Goal: Complete application form

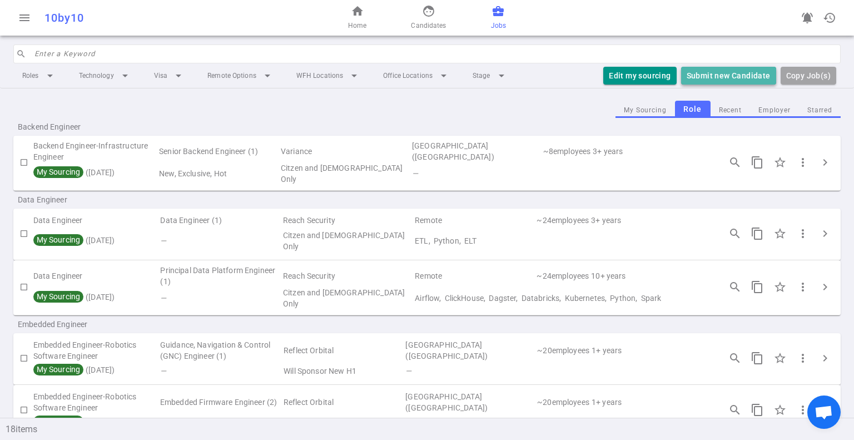
click at [723, 69] on button "Submit new Candidate" at bounding box center [728, 76] width 95 height 18
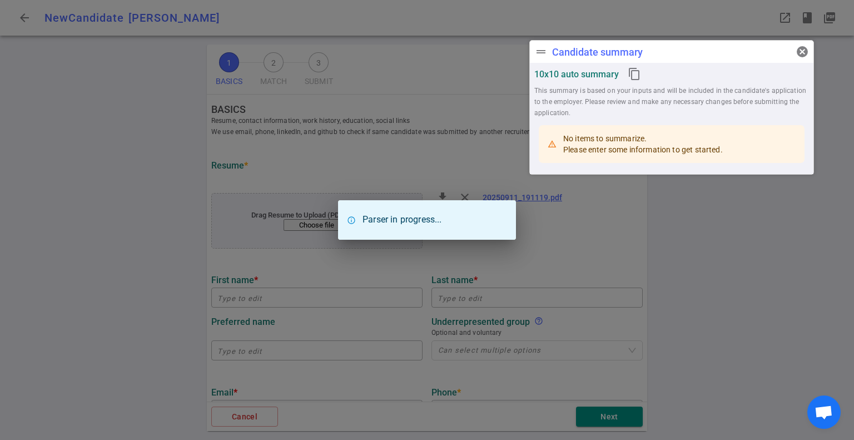
type input "Jiawei"
type input "[PERSON_NAME]"
type input "[DOMAIN_NAME][EMAIL_ADDRESS][DOMAIN_NAME]"
type input "[PHONE_NUMBER]"
type input "[URL][DOMAIN_NAME]"
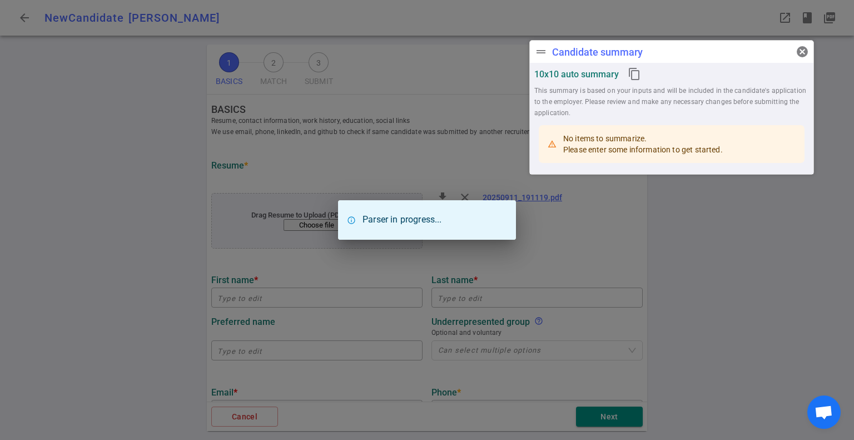
type input "[URL][DOMAIN_NAME]"
type textarea "[URL][DOMAIN_NAME],[URL][DOMAIN_NAME],[URL][DOMAIN_NAME],[URL][DOMAIN_NAME],[UR…"
type textarea "Senior Full Stack Engineer"
type input "6.8"
type input "[GEOGRAPHIC_DATA]"
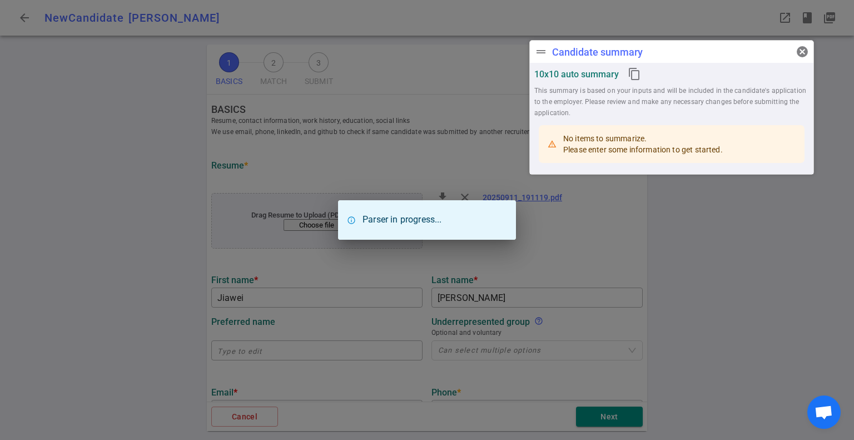
type input "Computer Science"
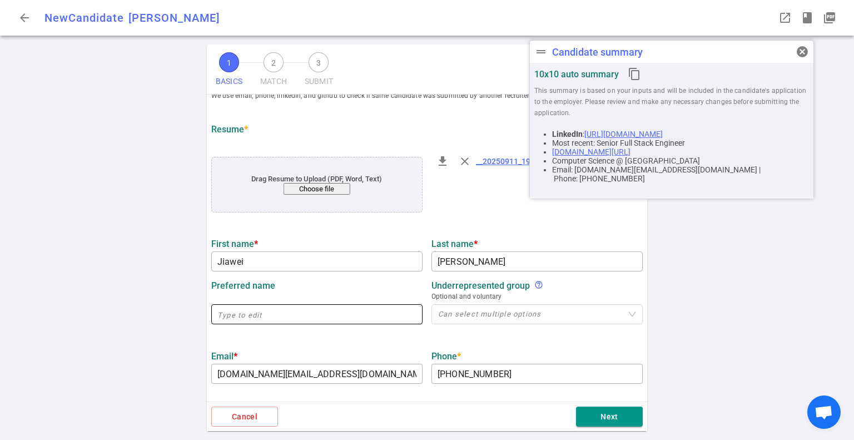
scroll to position [56, 0]
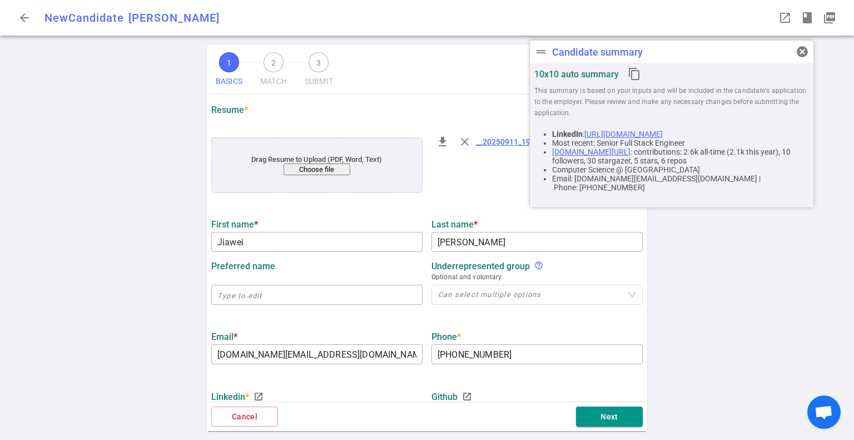
click at [804, 51] on span "cancel" at bounding box center [801, 51] width 13 height 13
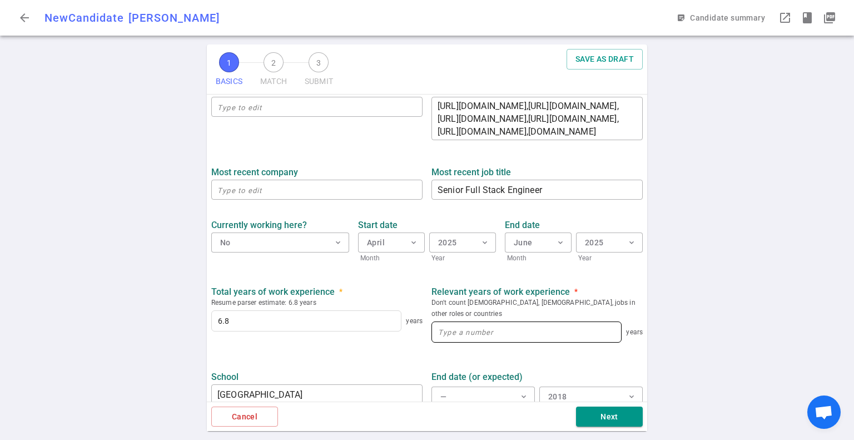
scroll to position [445, 0]
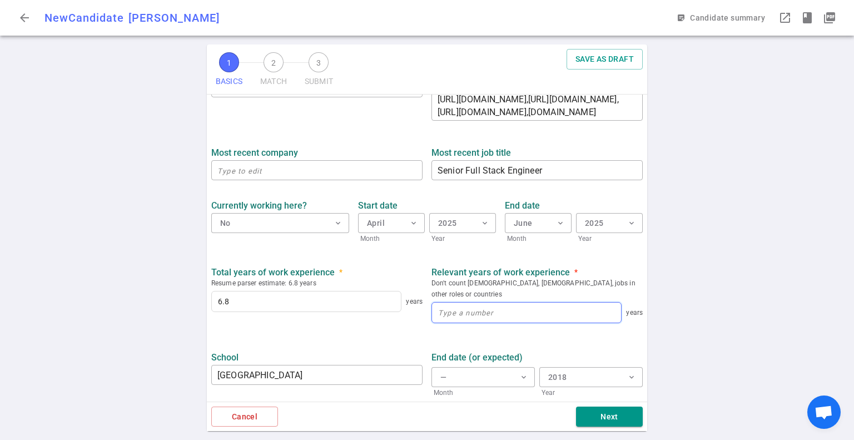
click at [461, 303] on input at bounding box center [526, 312] width 189 height 20
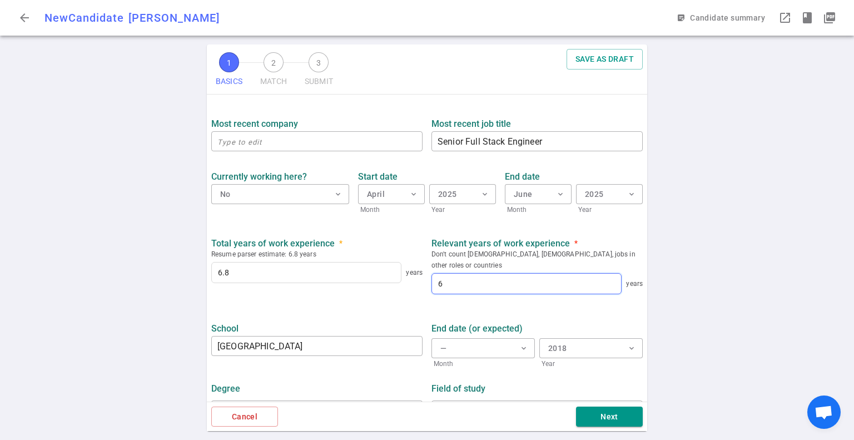
scroll to position [489, 0]
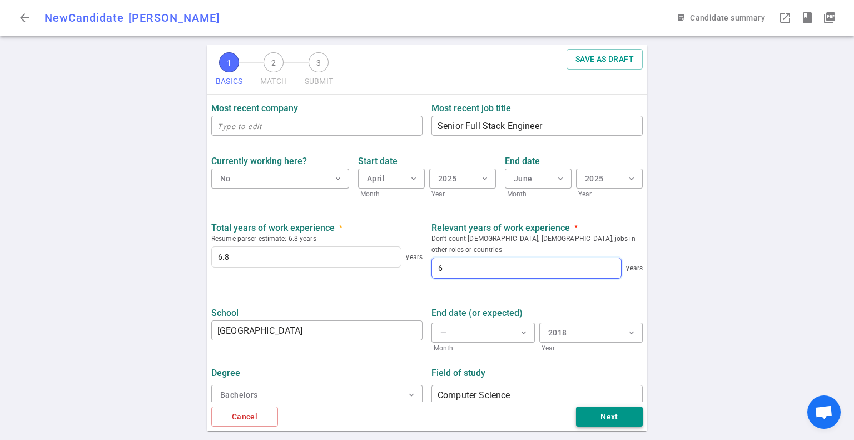
type input "6"
click at [605, 420] on button "Next" at bounding box center [609, 416] width 67 height 21
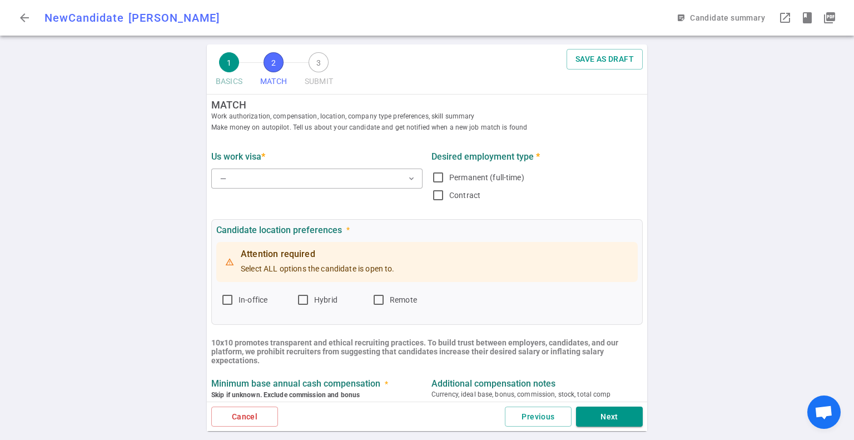
scroll to position [0, 0]
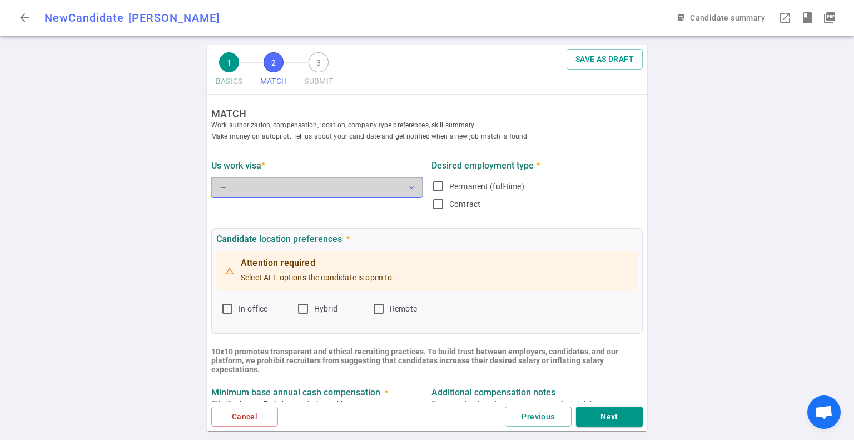
click at [323, 187] on button "— expand_more" at bounding box center [316, 187] width 211 height 20
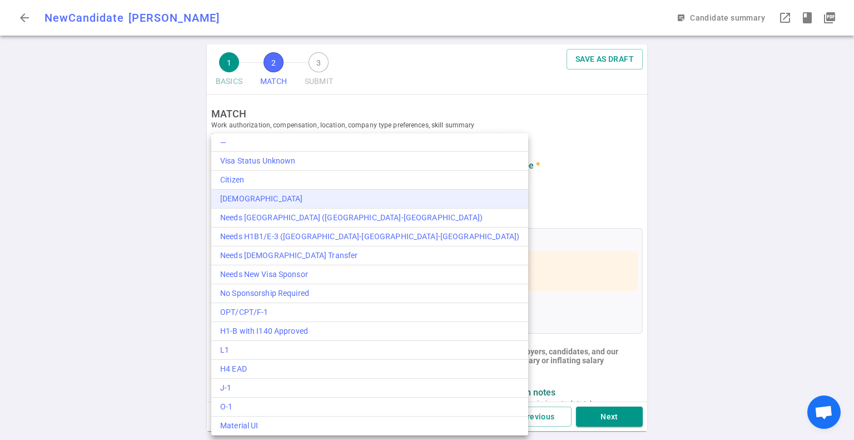
drag, startPoint x: 280, startPoint y: 198, endPoint x: 289, endPoint y: 198, distance: 8.9
click at [280, 198] on div "[DEMOGRAPHIC_DATA]" at bounding box center [369, 199] width 299 height 12
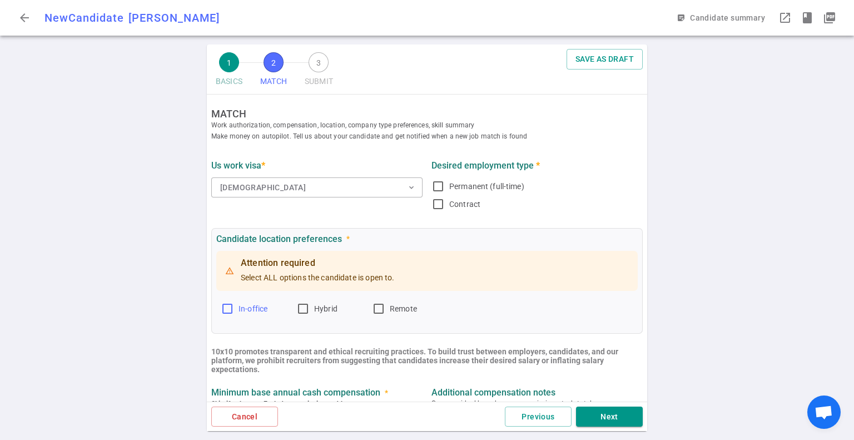
drag, startPoint x: 228, startPoint y: 311, endPoint x: 253, endPoint y: 311, distance: 25.6
click at [230, 311] on input "In-office" at bounding box center [227, 308] width 13 height 13
checkbox input "true"
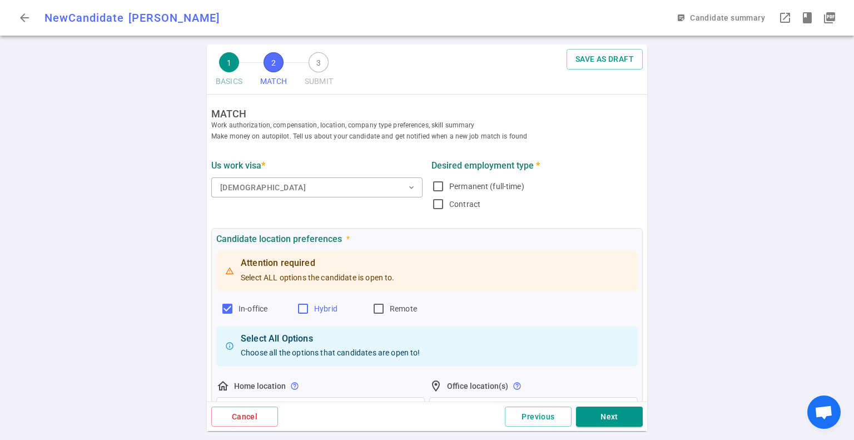
drag, startPoint x: 302, startPoint y: 311, endPoint x: 328, endPoint y: 310, distance: 25.6
click at [304, 310] on input "Hybrid" at bounding box center [302, 308] width 13 height 13
checkbox input "true"
drag, startPoint x: 373, startPoint y: 308, endPoint x: 382, endPoint y: 308, distance: 9.4
click at [374, 308] on input "Remote" at bounding box center [378, 308] width 13 height 13
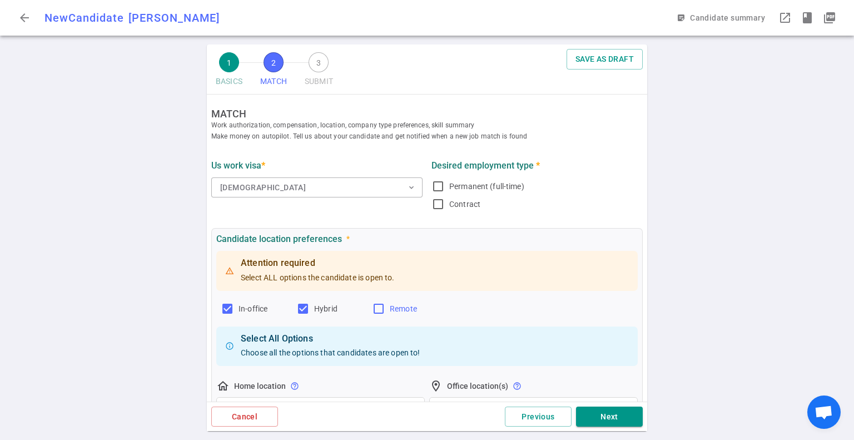
checkbox input "true"
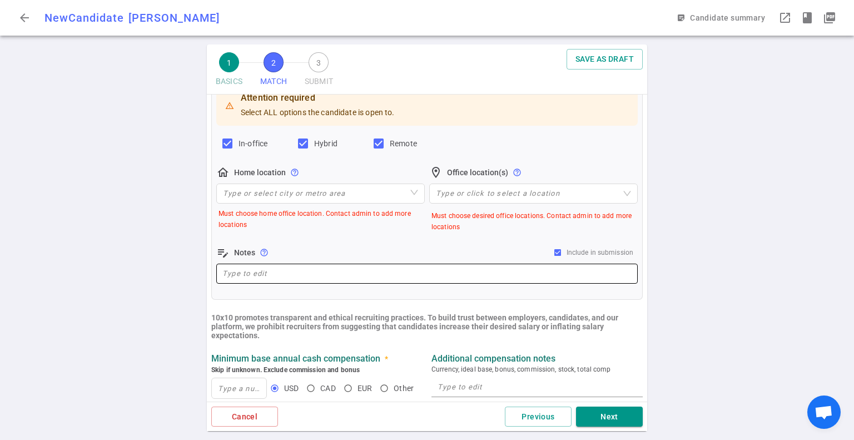
scroll to position [167, 0]
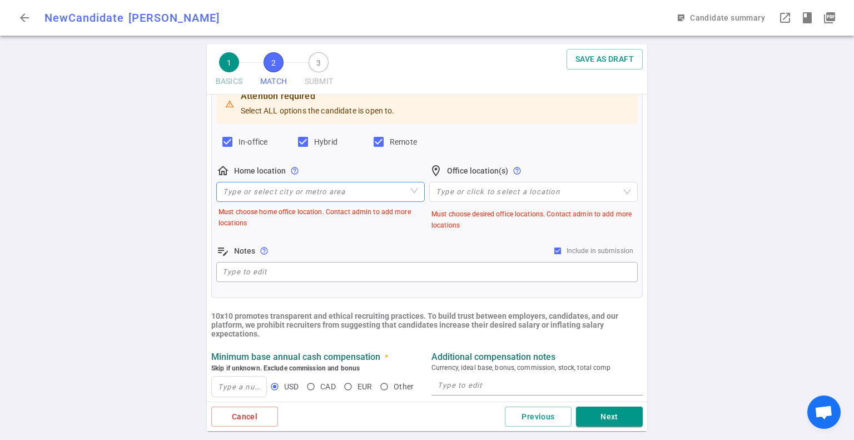
click at [285, 190] on input "search" at bounding box center [320, 191] width 195 height 19
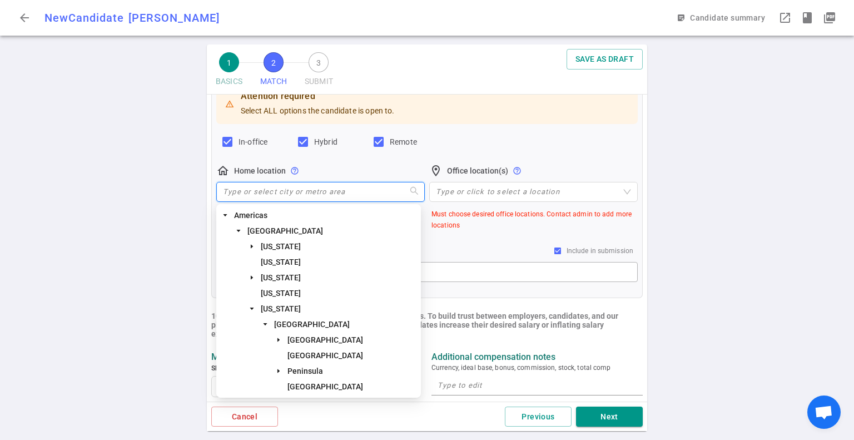
click at [265, 196] on input "search" at bounding box center [320, 191] width 195 height 19
paste input "[GEOGRAPHIC_DATA], [GEOGRAPHIC_DATA]"
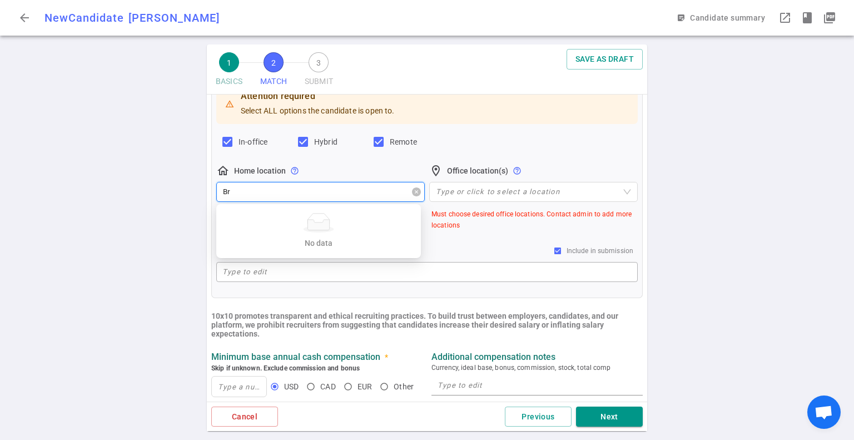
type input "B"
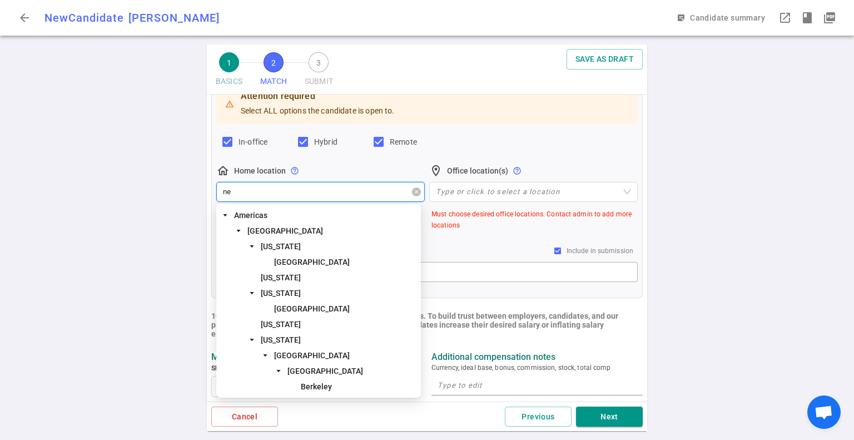
type input "new"
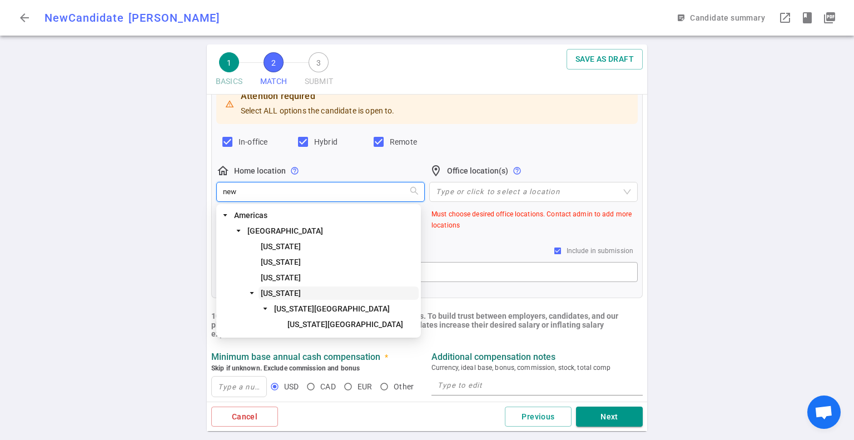
click at [287, 295] on span "[US_STATE]" at bounding box center [281, 292] width 40 height 9
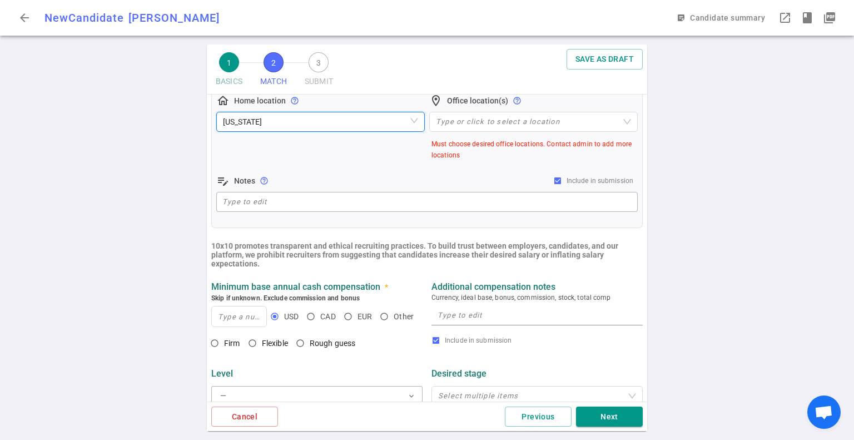
scroll to position [278, 0]
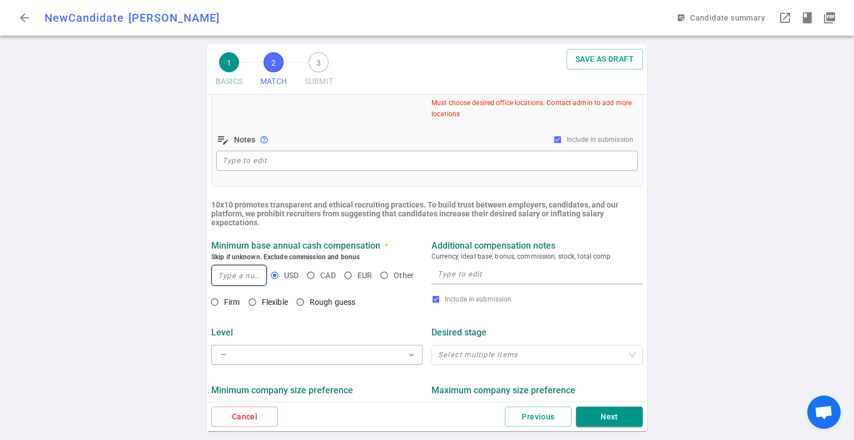
click at [220, 271] on input at bounding box center [239, 275] width 54 height 20
type input "150,000"
click at [480, 278] on textarea at bounding box center [536, 273] width 199 height 13
type textarea "170000"
click at [252, 302] on input "Flexible" at bounding box center [252, 301] width 19 height 19
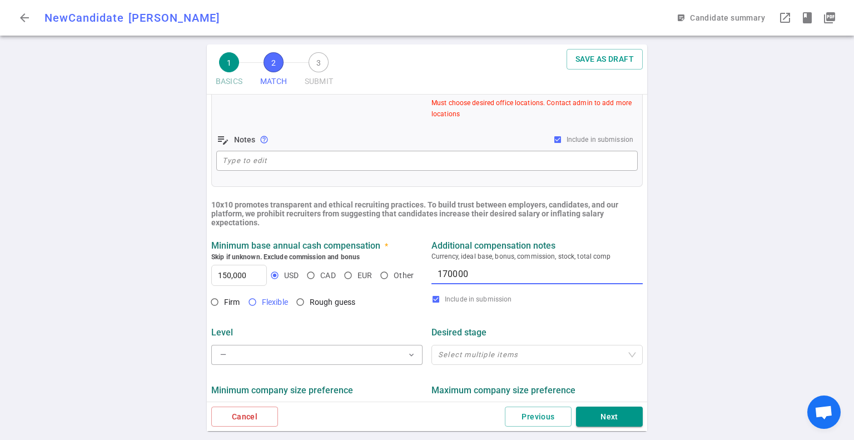
radio input "true"
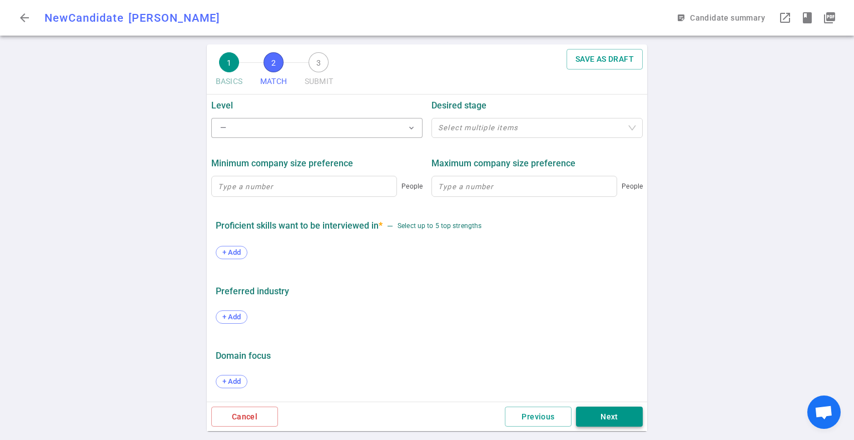
click at [601, 416] on button "Next" at bounding box center [609, 416] width 67 height 21
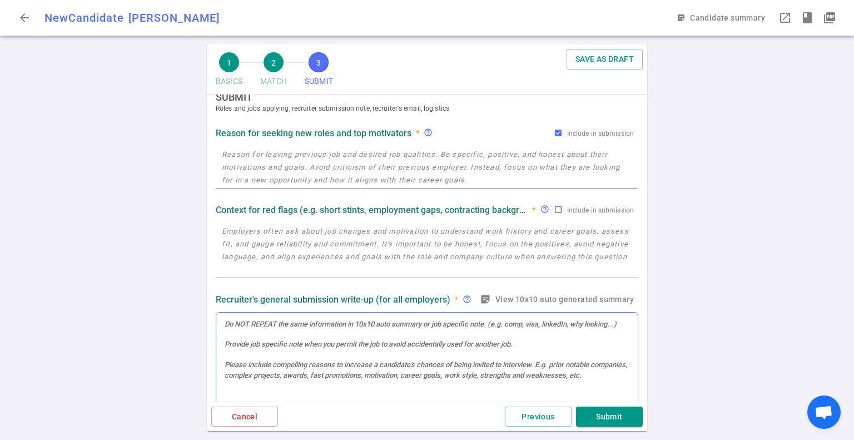
scroll to position [0, 0]
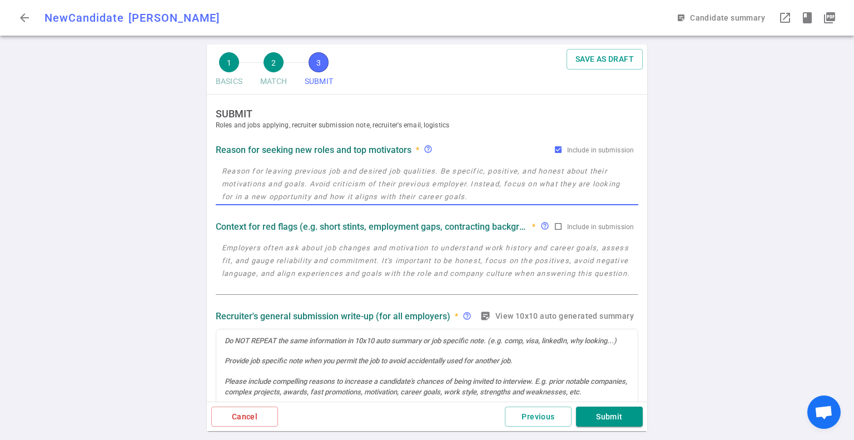
click at [302, 180] on textarea at bounding box center [427, 184] width 410 height 38
click at [299, 277] on textarea at bounding box center [427, 266] width 410 height 51
paste textarea "CS degree from [GEOGRAPHIC_DATA] (not “top-tier” as defined by JD)"
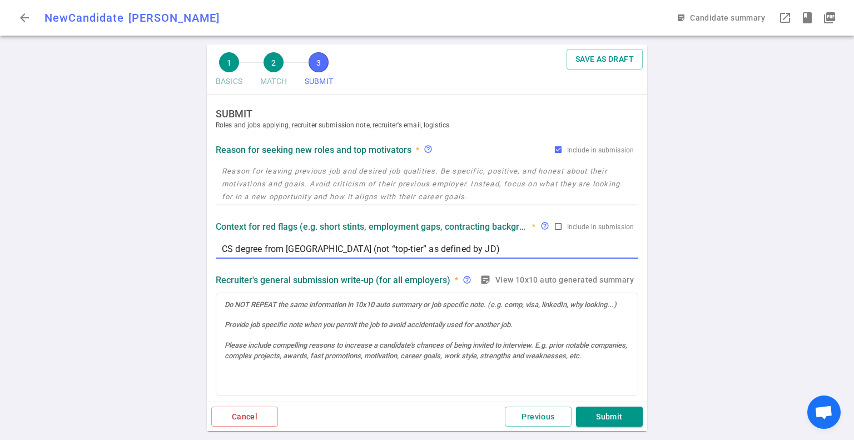
click at [557, 248] on textarea "CS degree from [GEOGRAPHIC_DATA] (not “top-tier” as defined by JD)" at bounding box center [427, 248] width 410 height 13
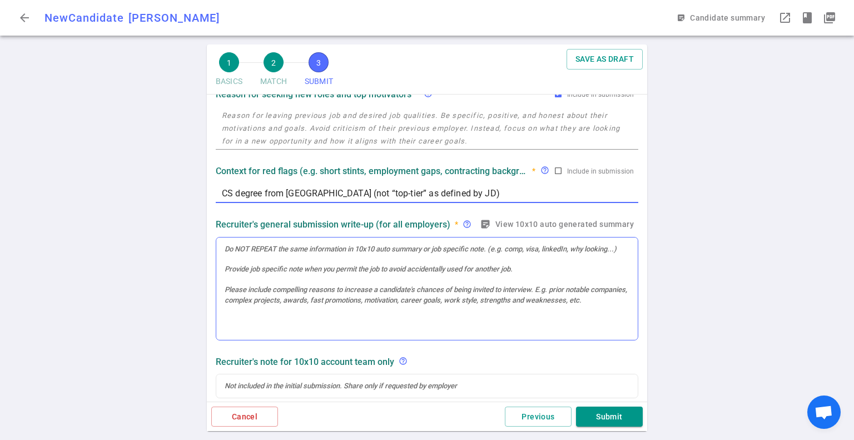
type textarea "CS degree from [GEOGRAPHIC_DATA] (not “top-tier” as defined by JD)"
click at [437, 277] on div at bounding box center [426, 288] width 421 height 103
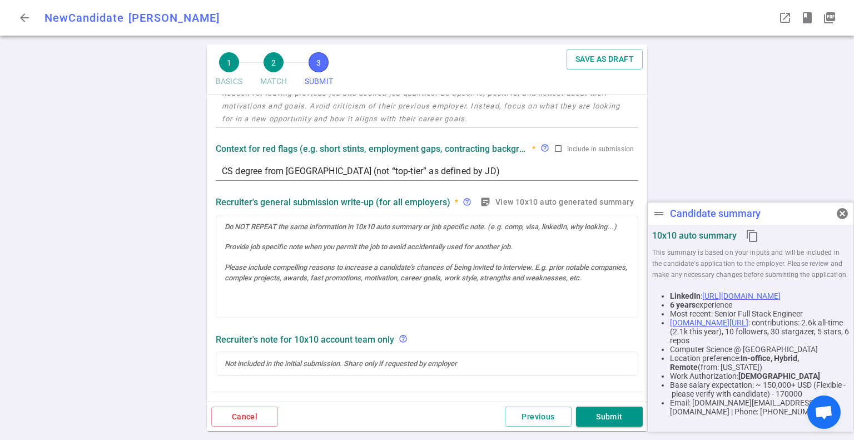
scroll to position [56, 0]
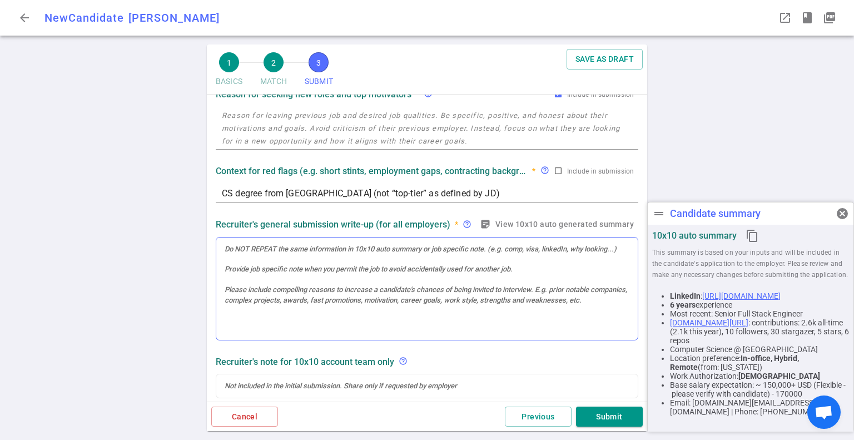
click at [252, 261] on div at bounding box center [426, 288] width 421 height 103
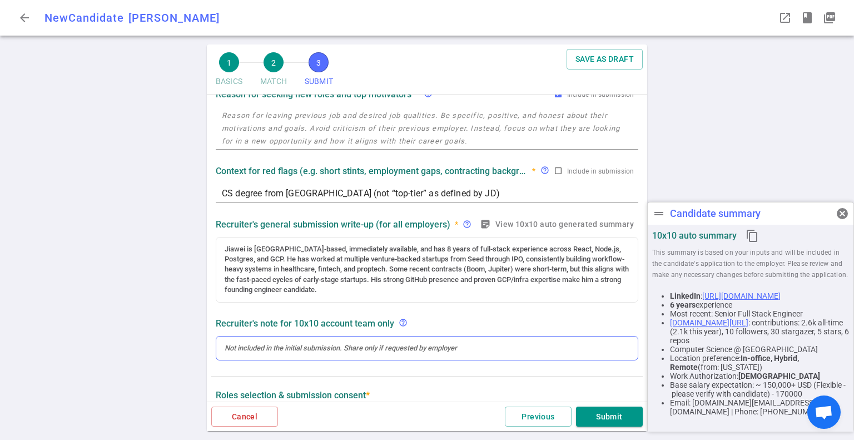
click at [287, 345] on div at bounding box center [427, 348] width 405 height 10
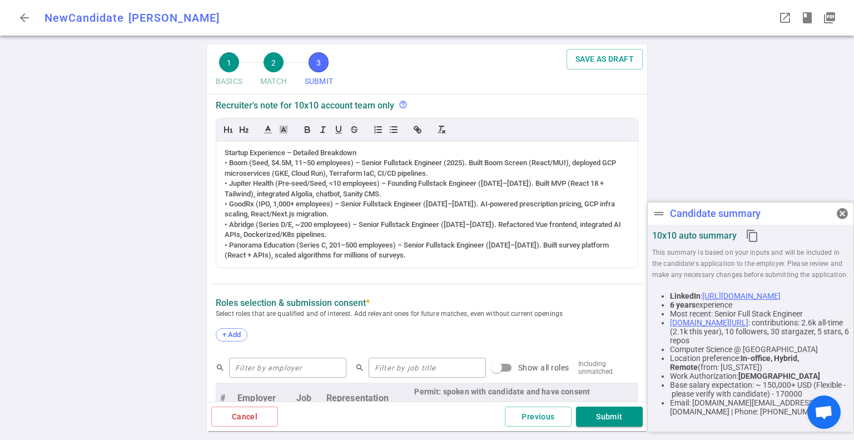
scroll to position [300, 0]
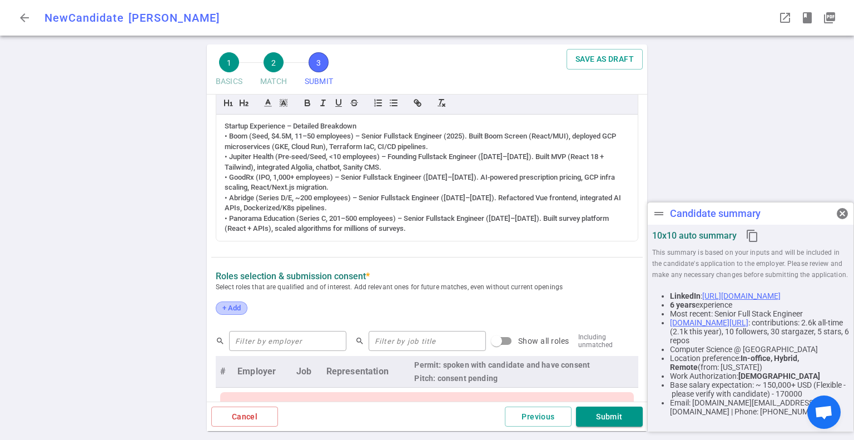
click at [229, 306] on span "+ Add" at bounding box center [231, 307] width 26 height 8
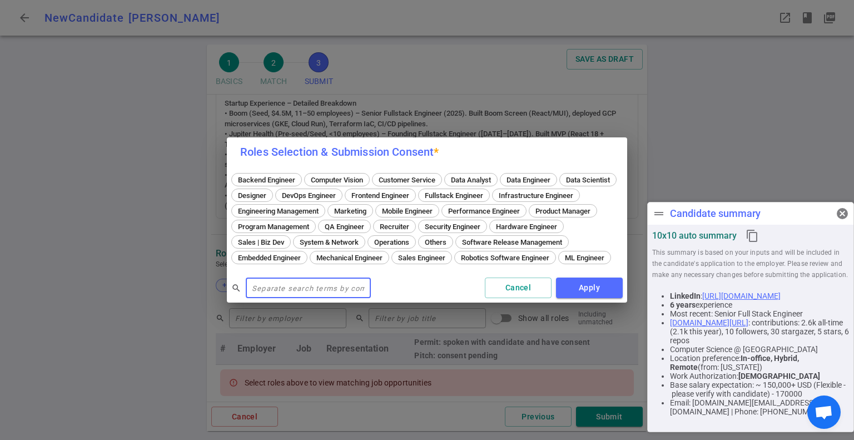
scroll to position [278, 0]
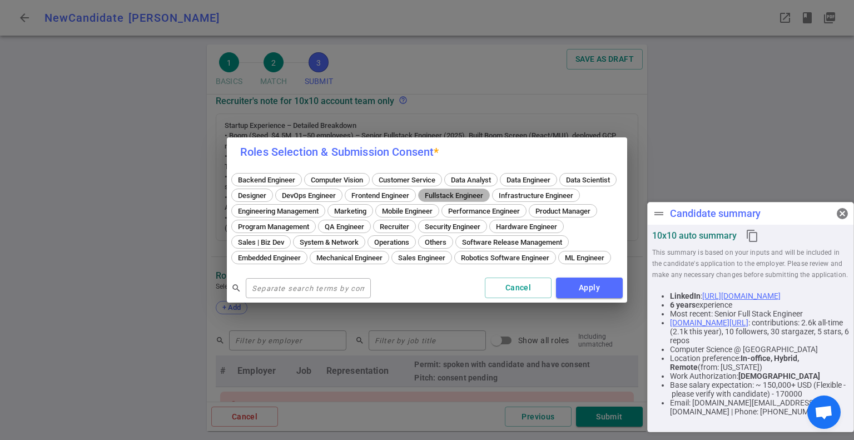
click at [487, 191] on span "Fullstack Engineer" at bounding box center [454, 195] width 66 height 8
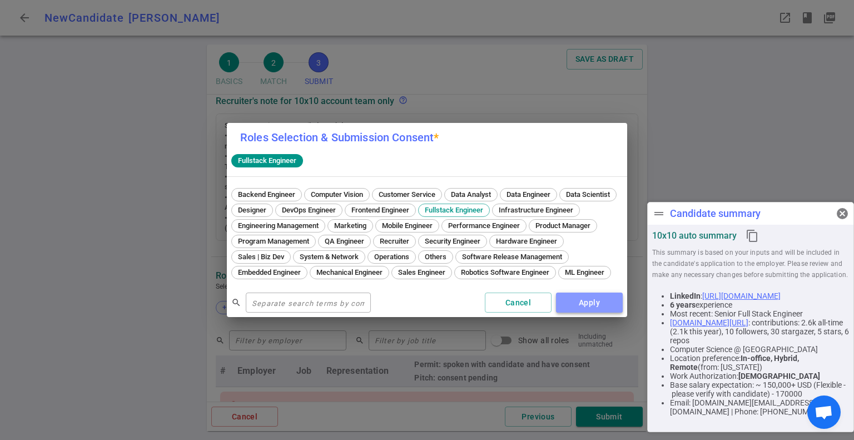
click at [585, 311] on button "Apply" at bounding box center [589, 302] width 67 height 21
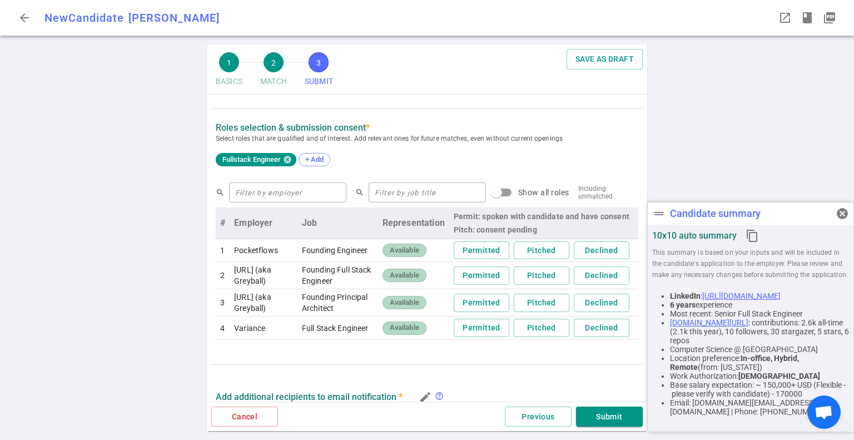
scroll to position [445, 0]
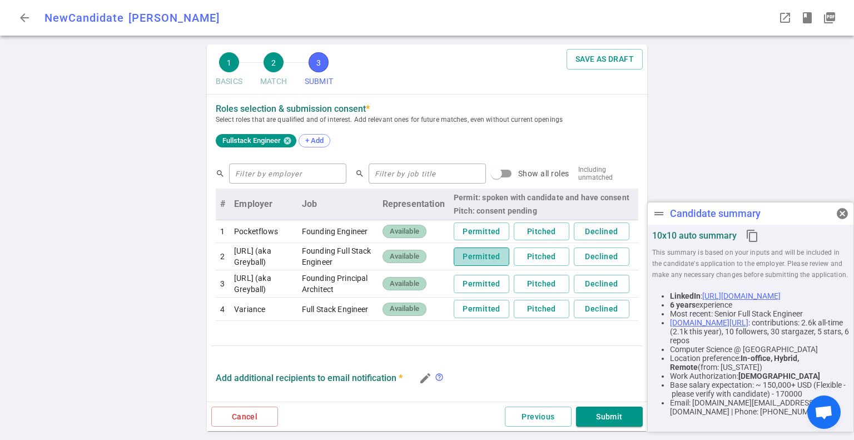
click at [454, 260] on button "Permitted" at bounding box center [482, 256] width 56 height 18
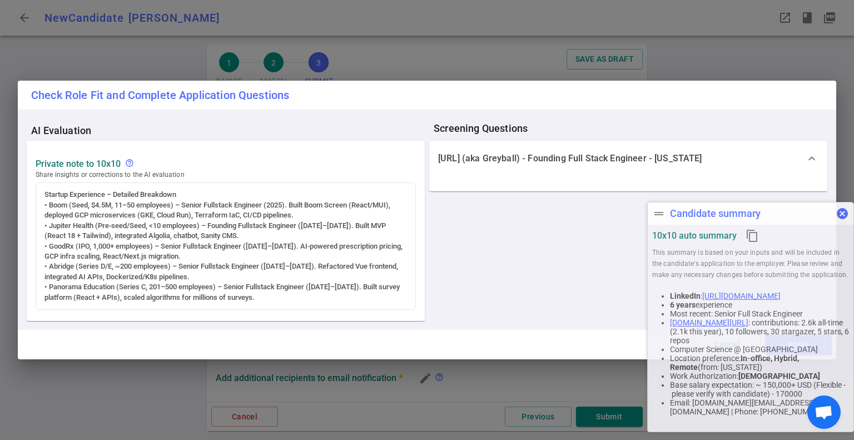
click at [845, 211] on span "cancel" at bounding box center [841, 213] width 13 height 13
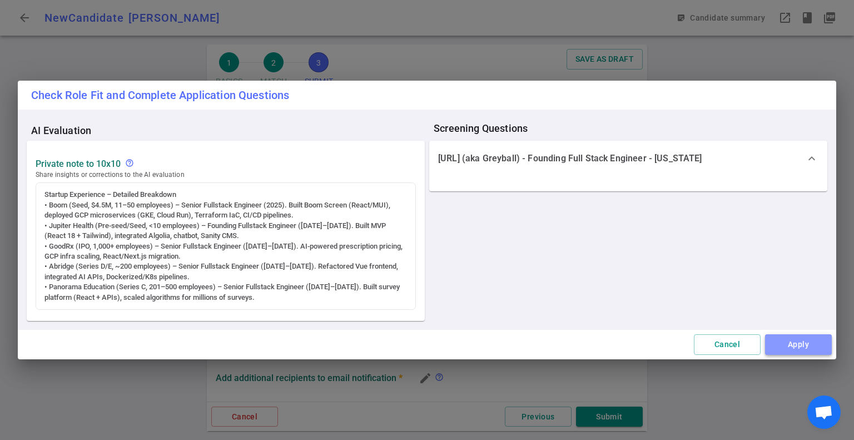
click at [804, 341] on button "Apply" at bounding box center [798, 344] width 67 height 21
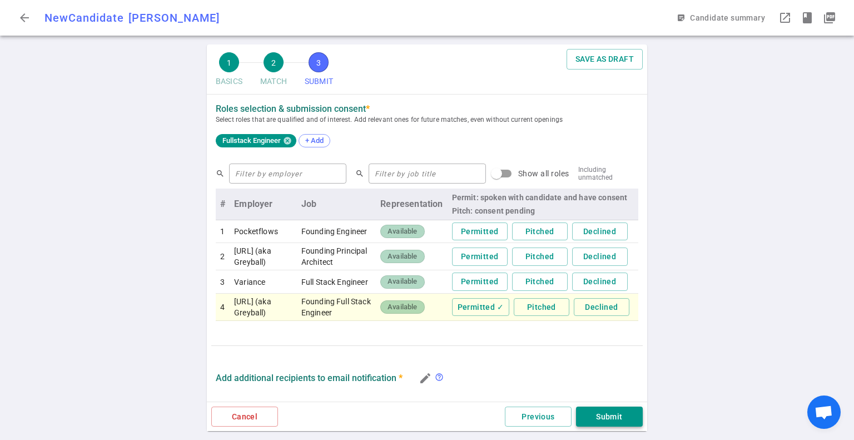
click at [627, 412] on button "Submit" at bounding box center [609, 416] width 67 height 21
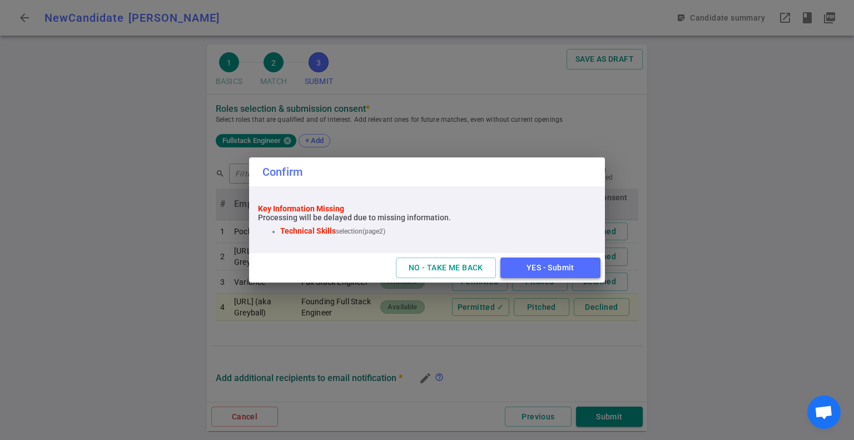
click at [560, 268] on button "YES - Submit" at bounding box center [550, 267] width 100 height 21
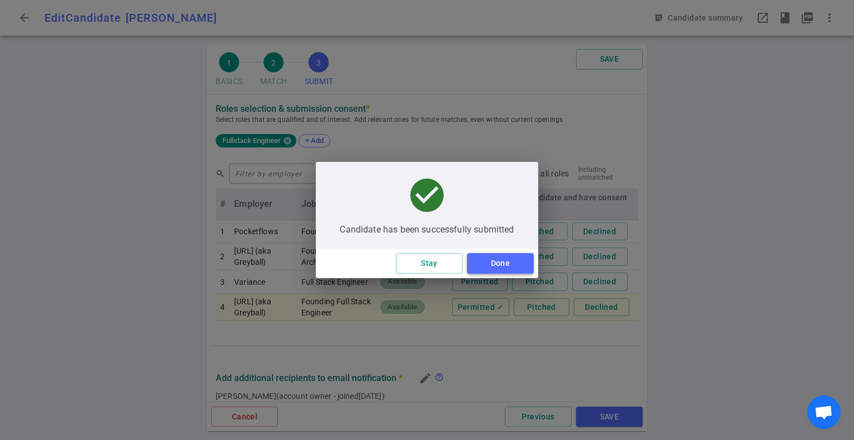
click at [508, 258] on button "Done" at bounding box center [500, 263] width 67 height 21
